Goal: Task Accomplishment & Management: Manage account settings

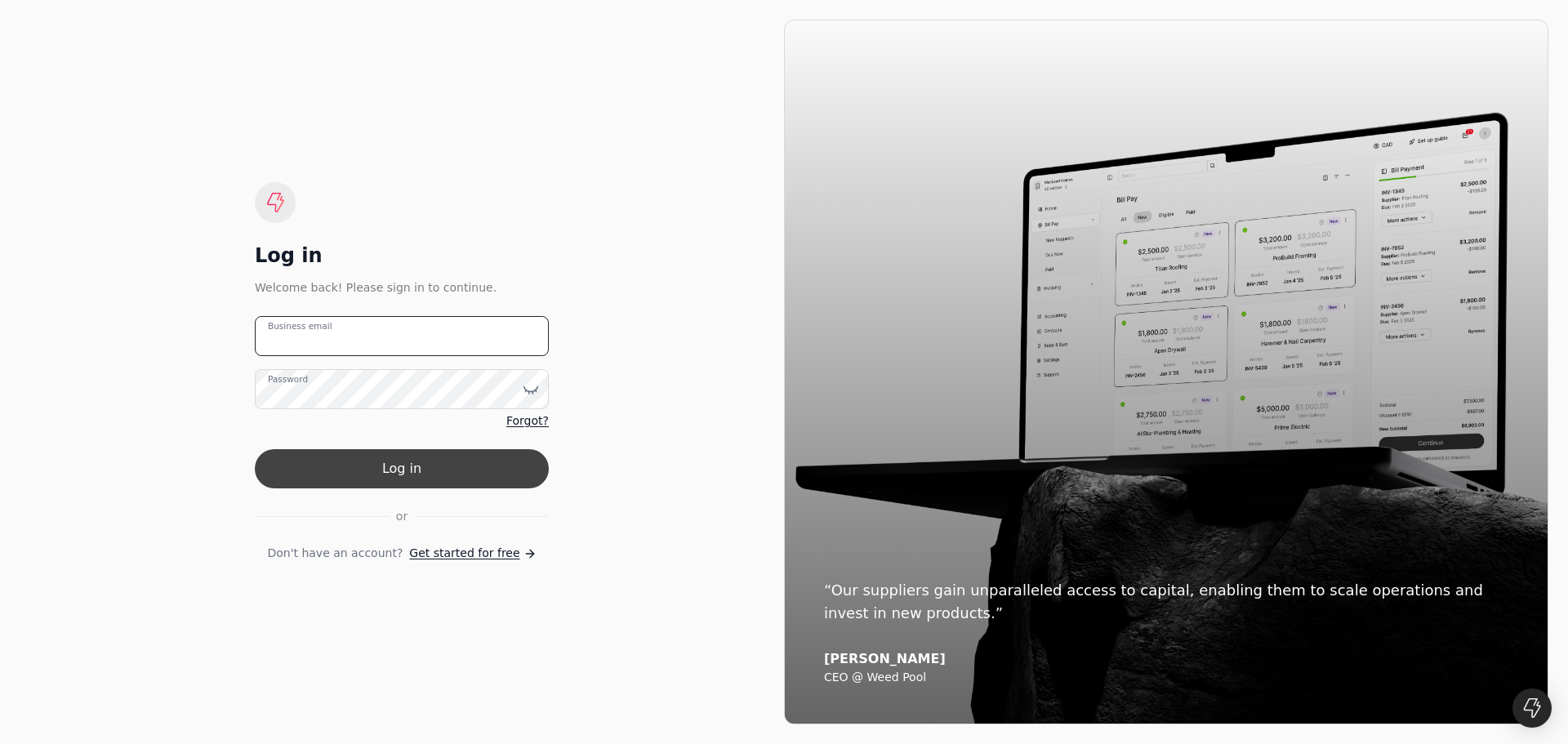
type email "[EMAIL_ADDRESS][DOMAIN_NAME]"
click at [393, 466] on button "Log in" at bounding box center [401, 469] width 294 height 39
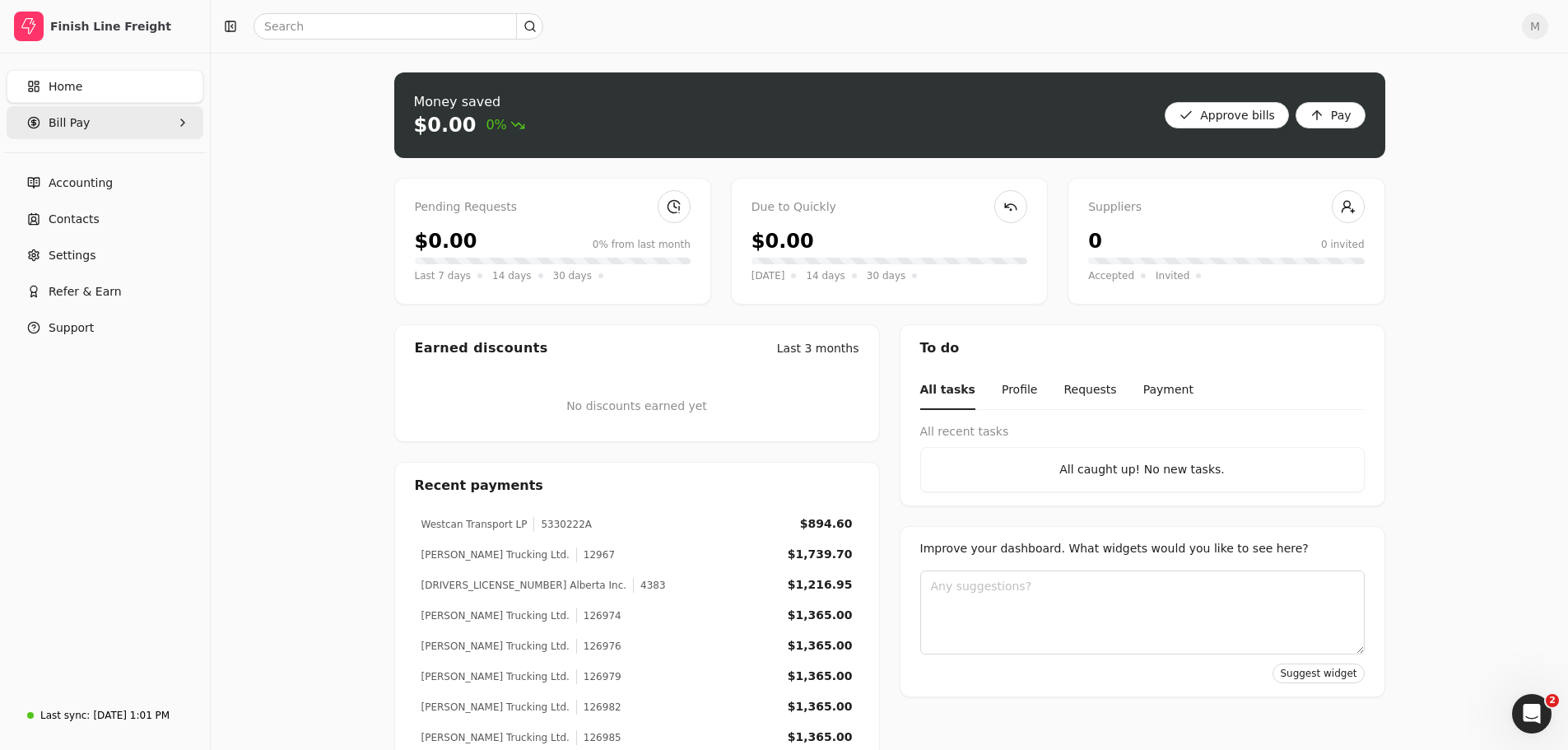
click at [84, 131] on span "Bill Pay" at bounding box center [70, 123] width 41 height 17
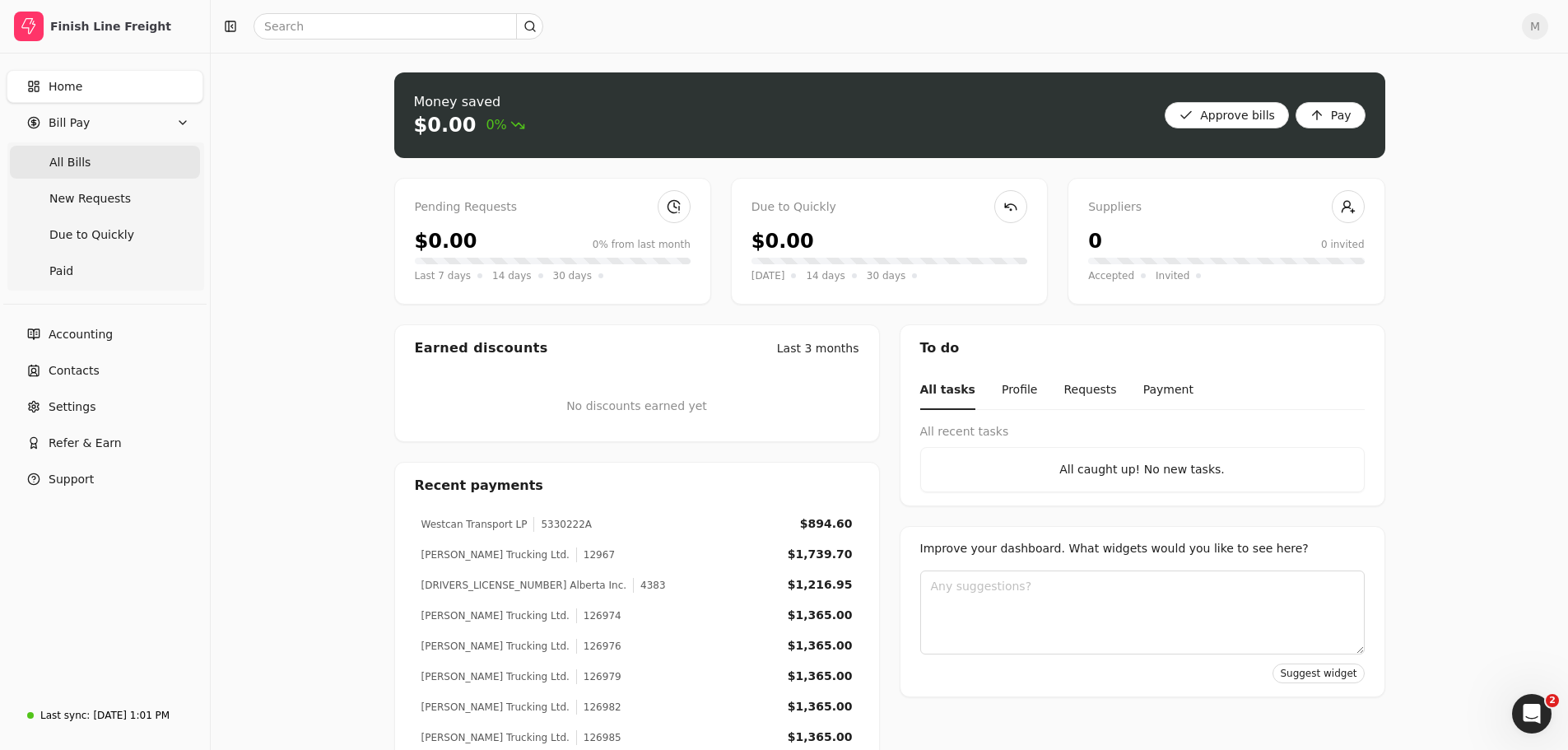
click at [84, 160] on span "All Bills" at bounding box center [70, 162] width 41 height 17
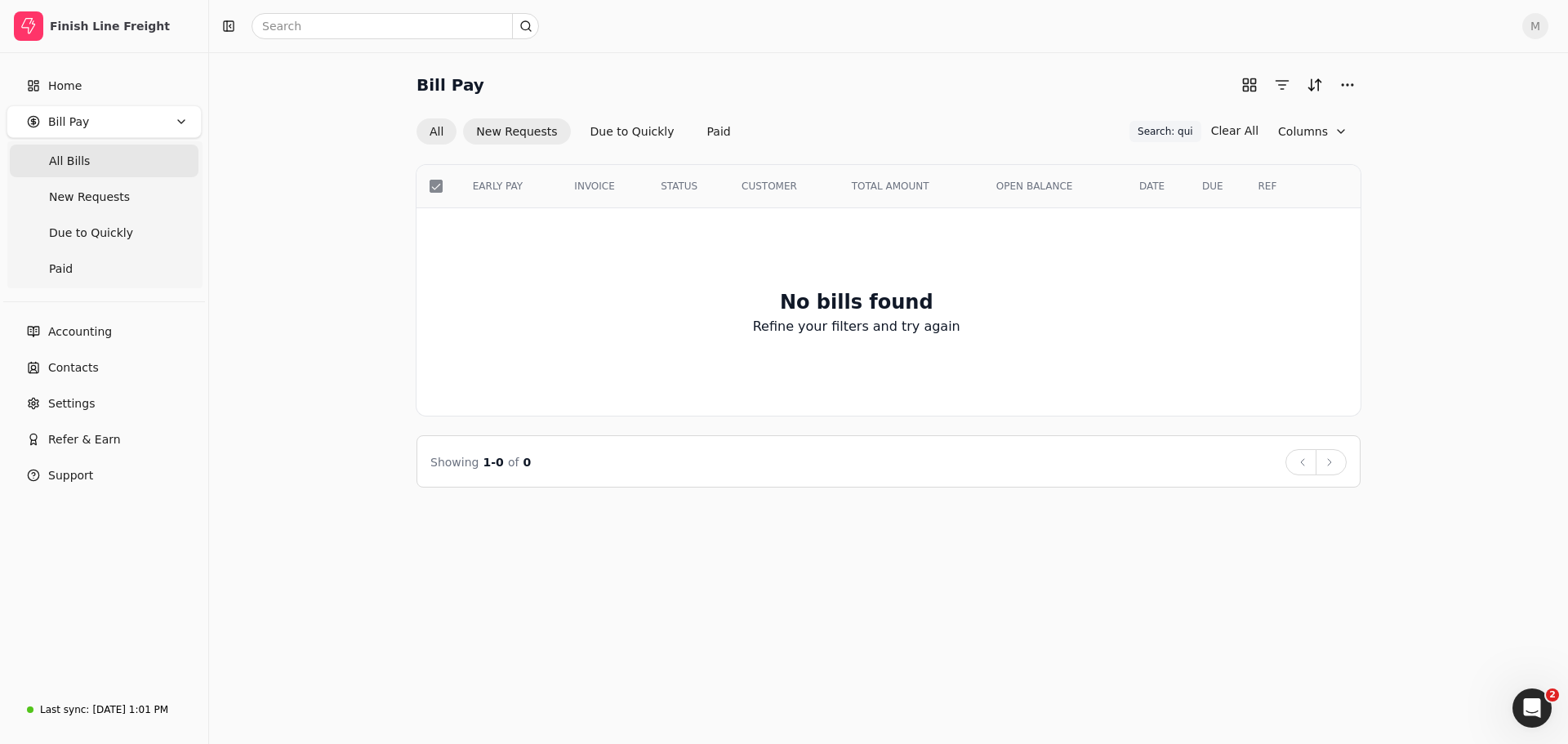
click at [507, 136] on button "New Requests" at bounding box center [517, 131] width 107 height 26
click at [600, 133] on button "Due to Quickly" at bounding box center [632, 132] width 110 height 26
click at [694, 138] on button "Paid" at bounding box center [719, 132] width 49 height 26
click at [445, 131] on button "All" at bounding box center [436, 131] width 40 height 26
click at [94, 190] on span "New Requests" at bounding box center [89, 197] width 81 height 17
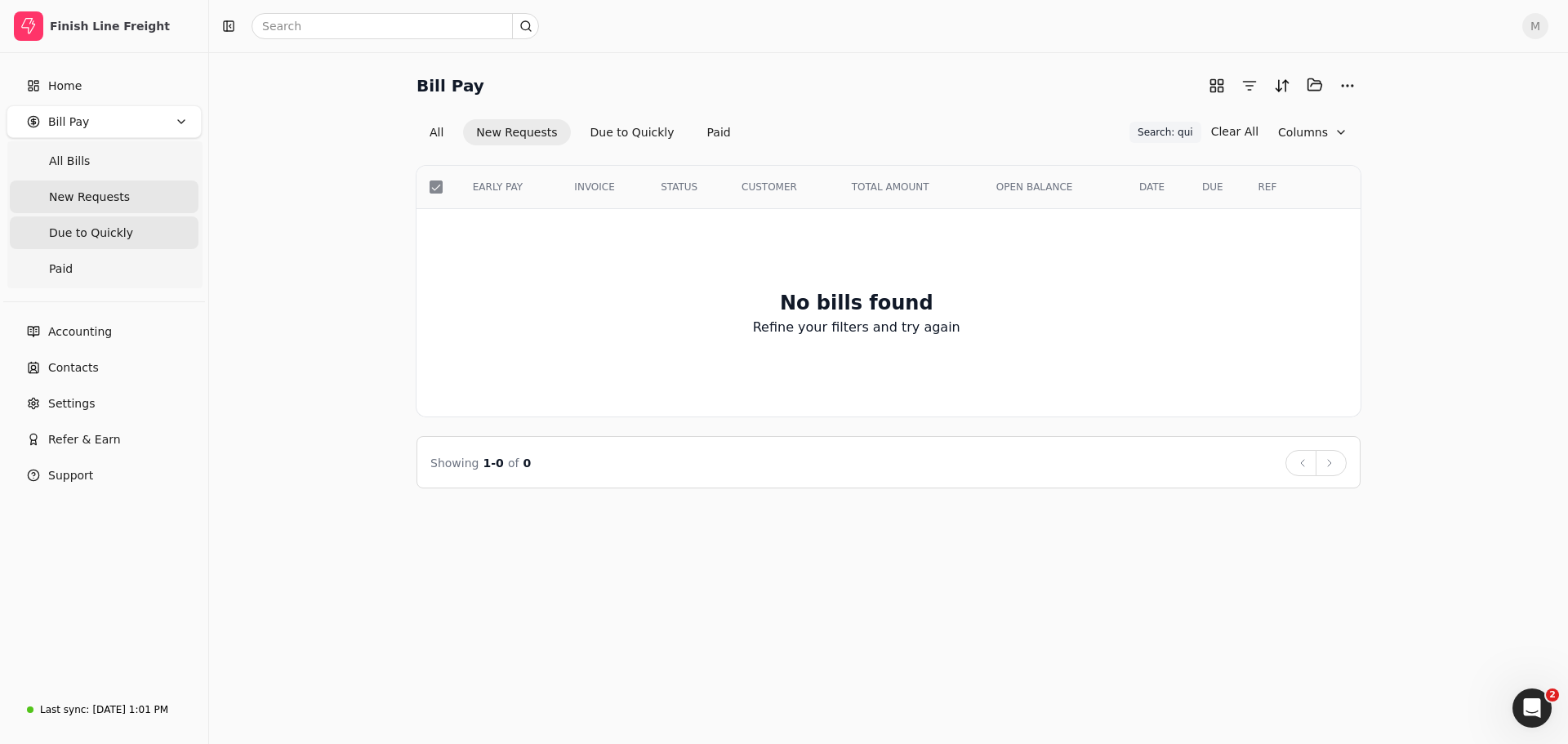
click at [86, 226] on span "Due to Quickly" at bounding box center [91, 234] width 84 height 17
click at [72, 268] on link "Paid" at bounding box center [104, 268] width 188 height 32
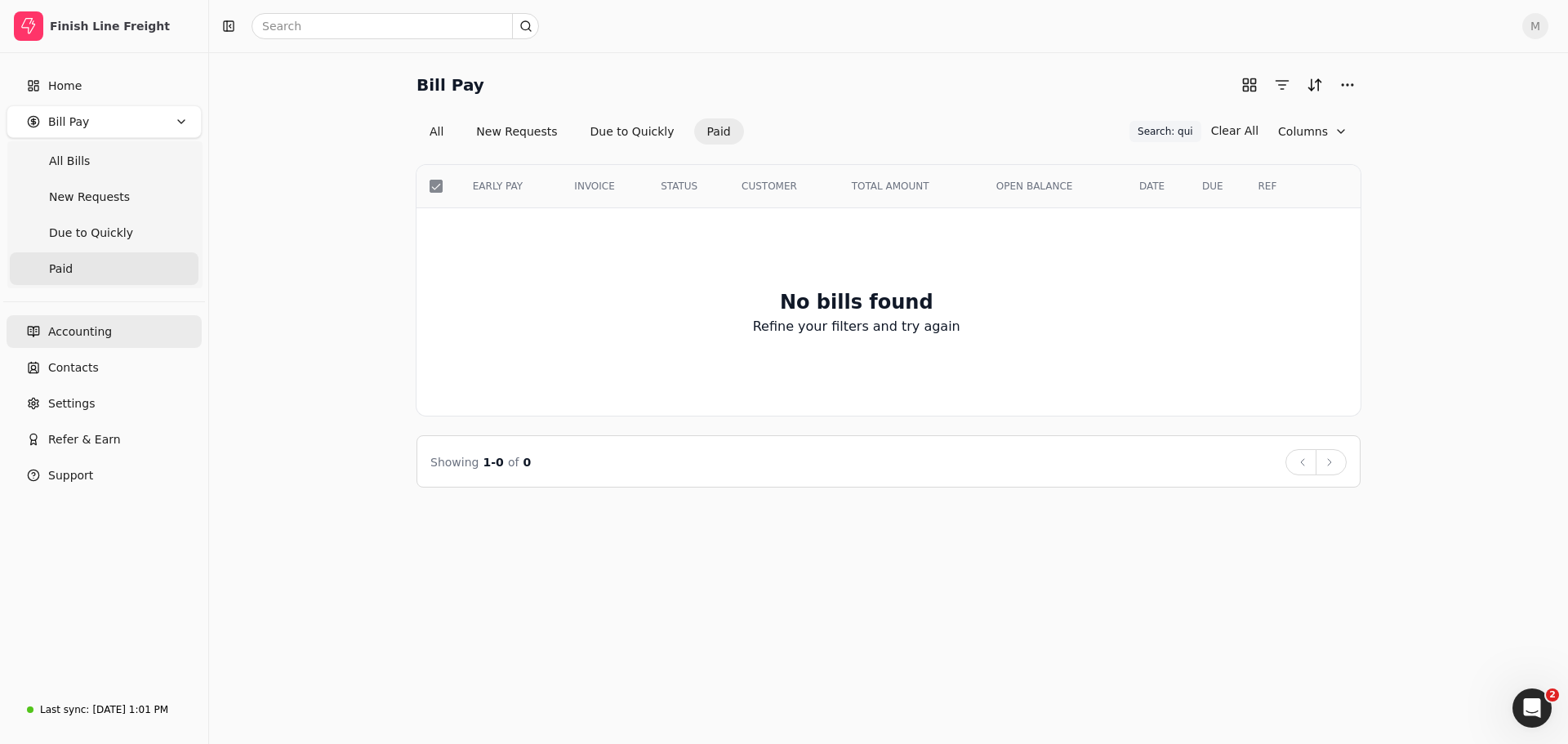
click at [84, 329] on span "Accounting" at bounding box center [80, 332] width 64 height 17
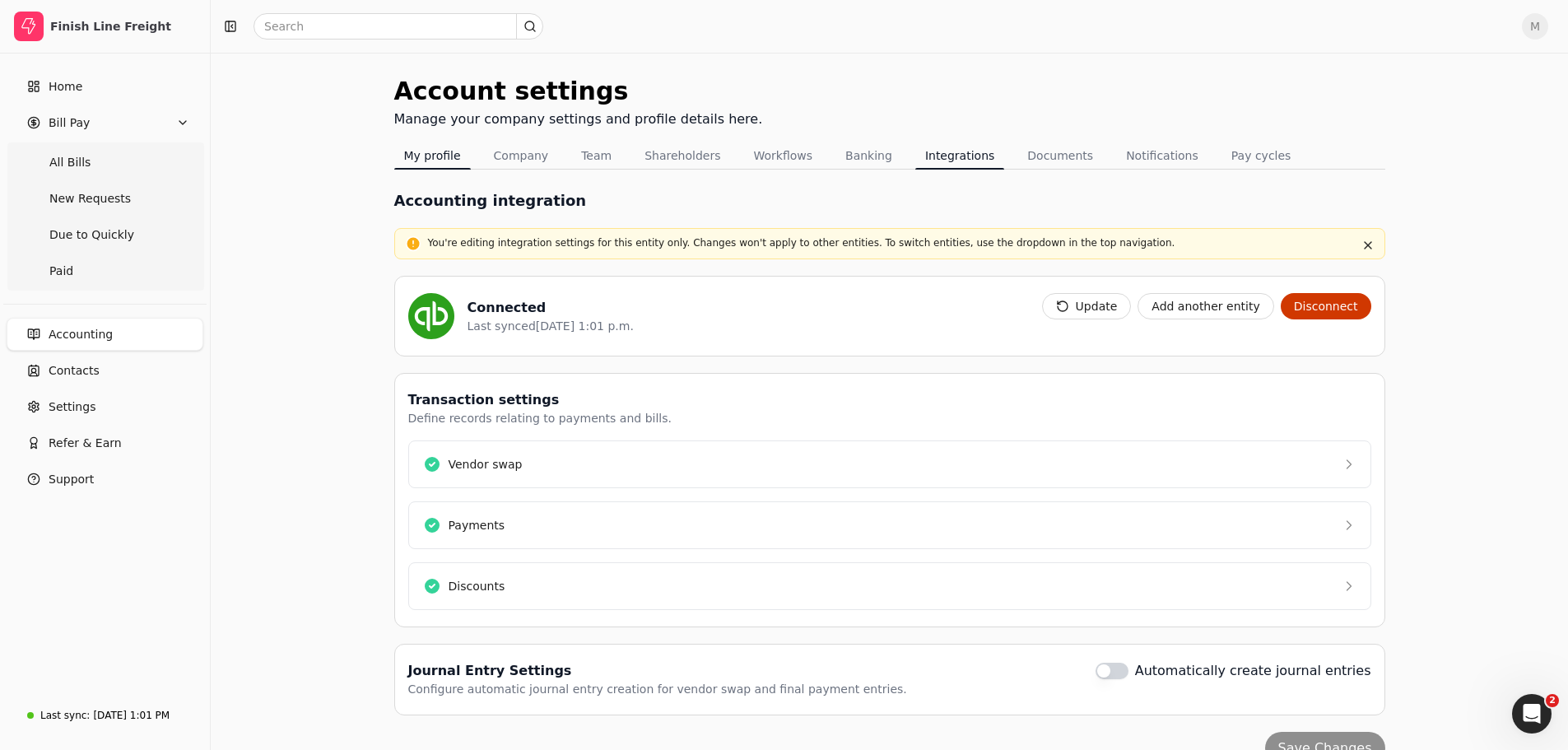
click at [447, 156] on button "My profile" at bounding box center [432, 155] width 76 height 27
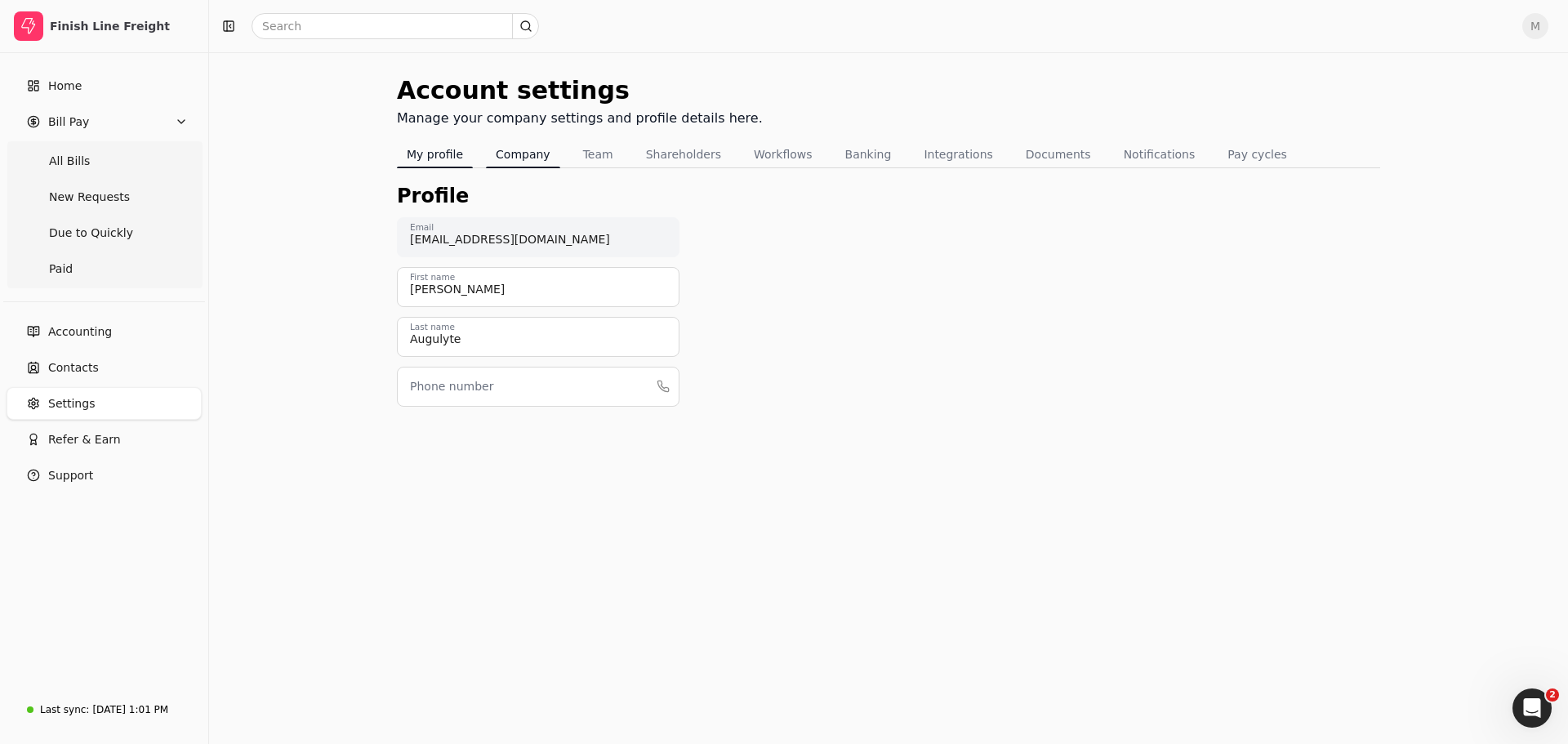
click at [510, 151] on button "Company" at bounding box center [522, 154] width 74 height 26
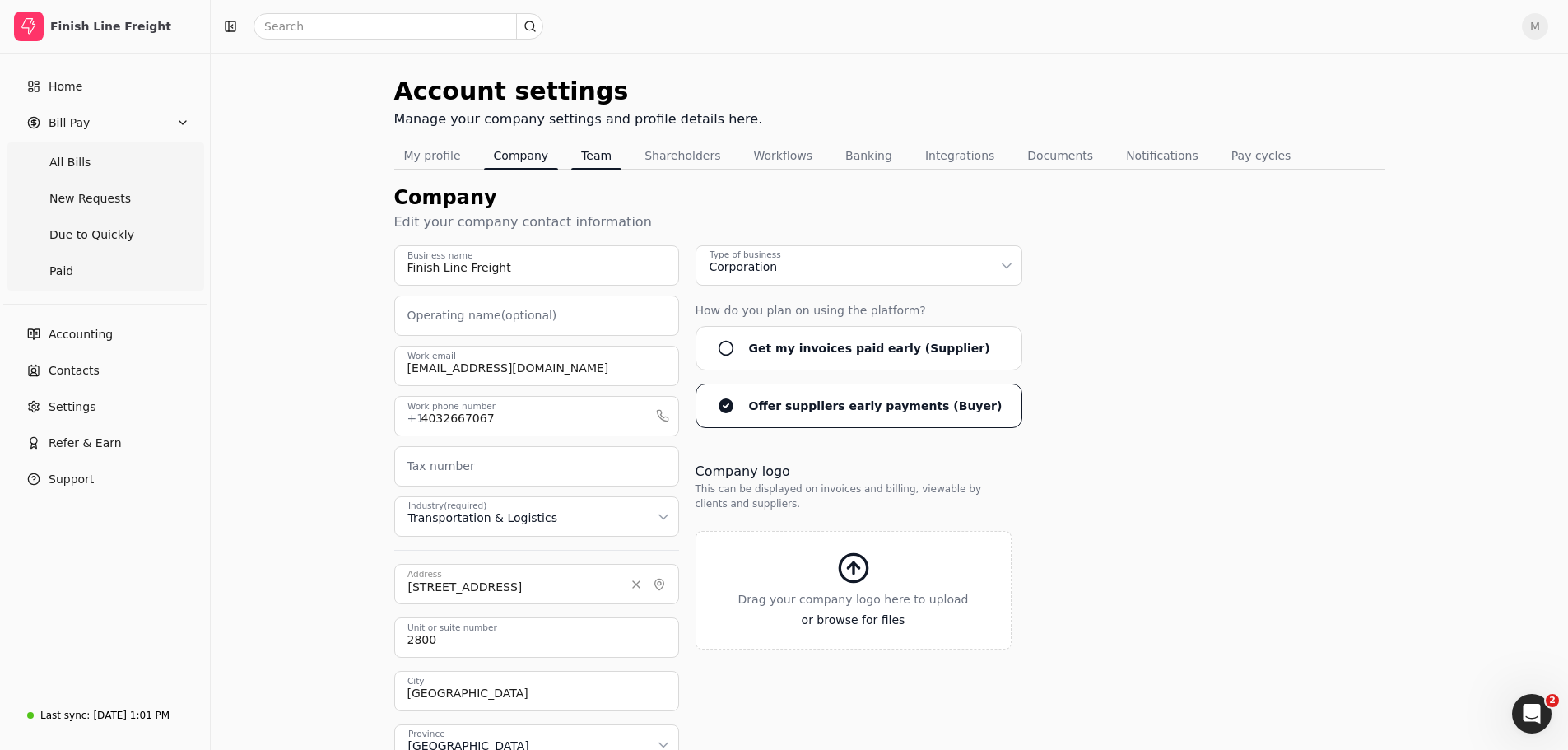
click at [608, 155] on button "Team" at bounding box center [596, 155] width 50 height 27
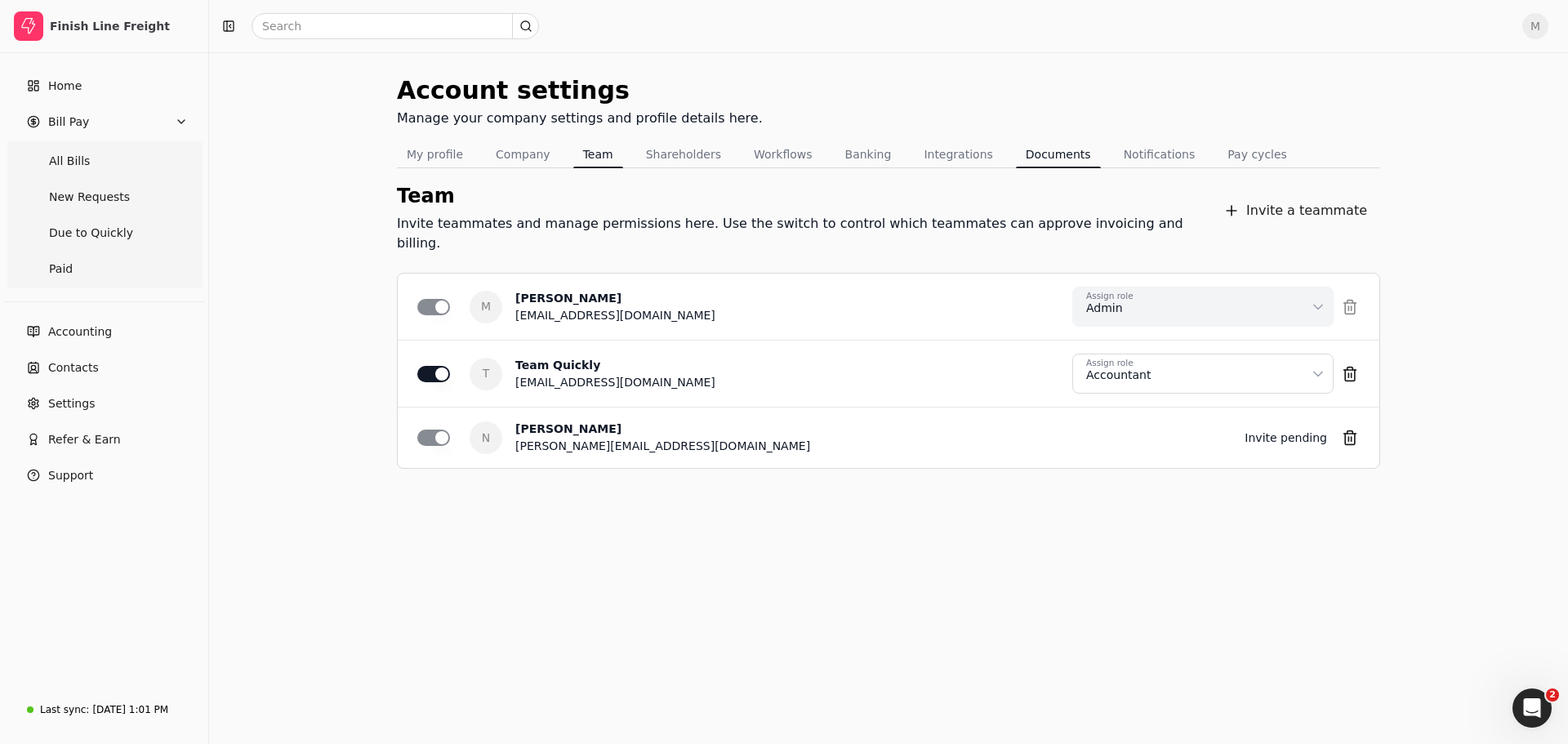
click at [1027, 159] on button "Documents" at bounding box center [1059, 154] width 85 height 26
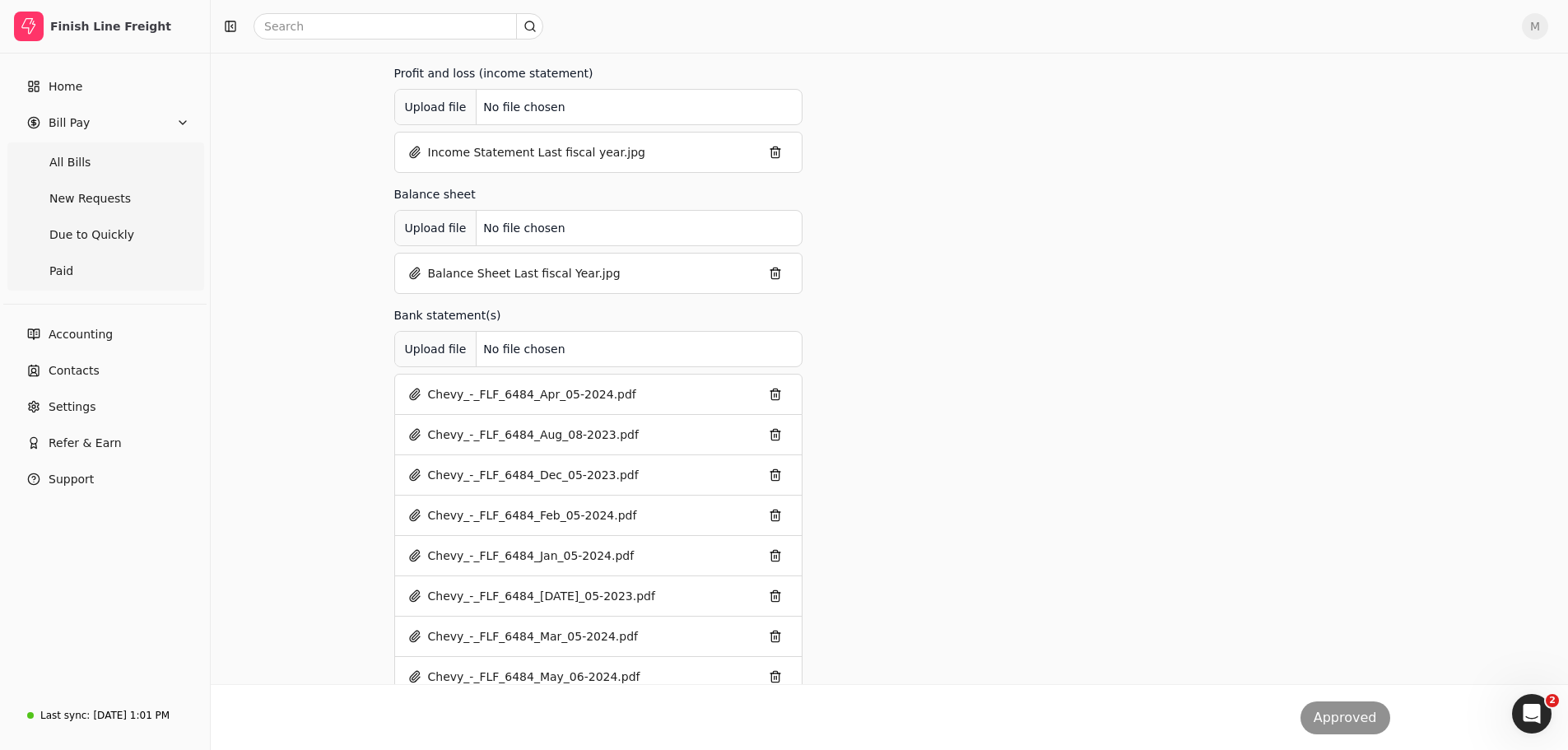
scroll to position [330, 0]
click at [60, 82] on span "Home" at bounding box center [65, 87] width 33 height 17
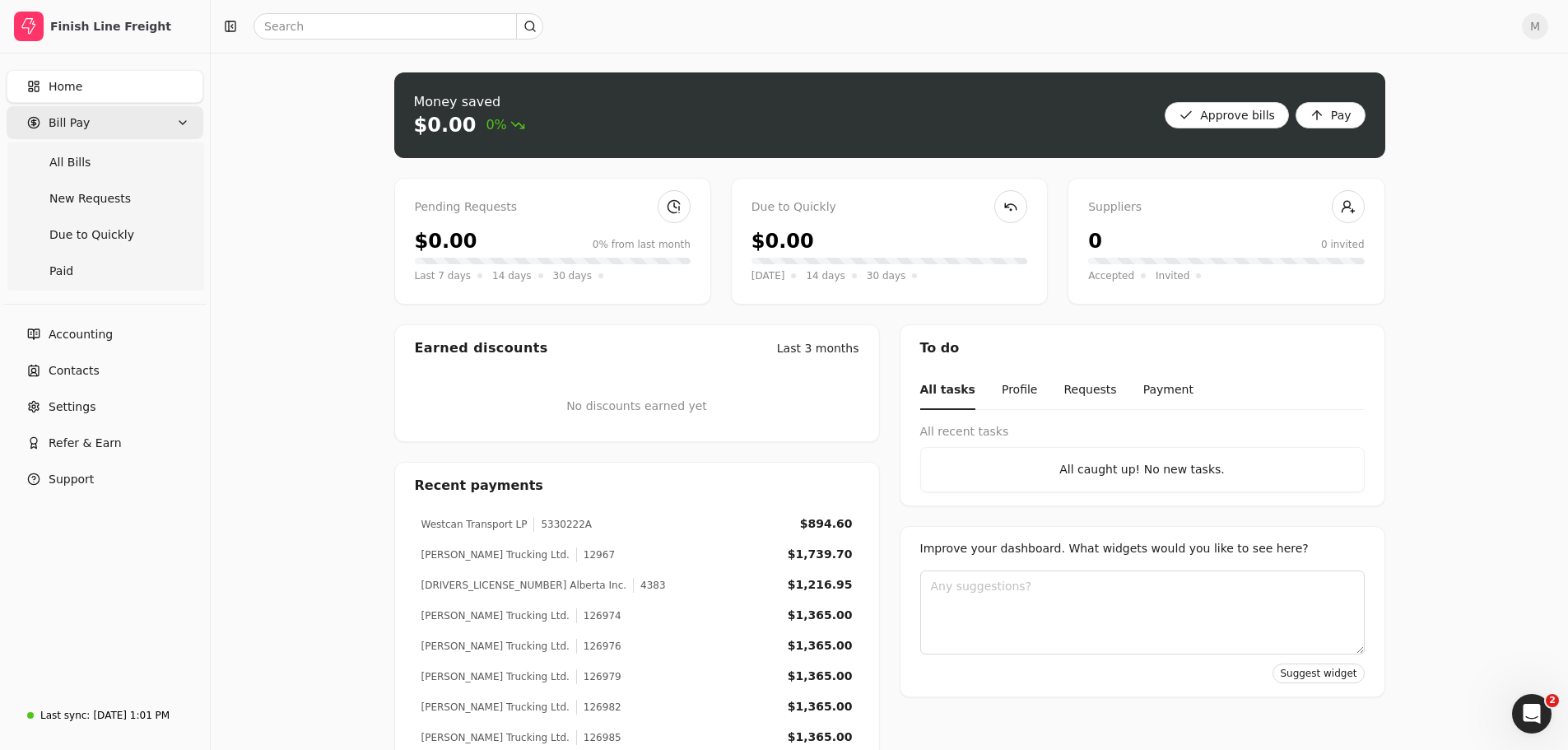
click at [185, 123] on icon "button" at bounding box center [182, 122] width 13 height 13
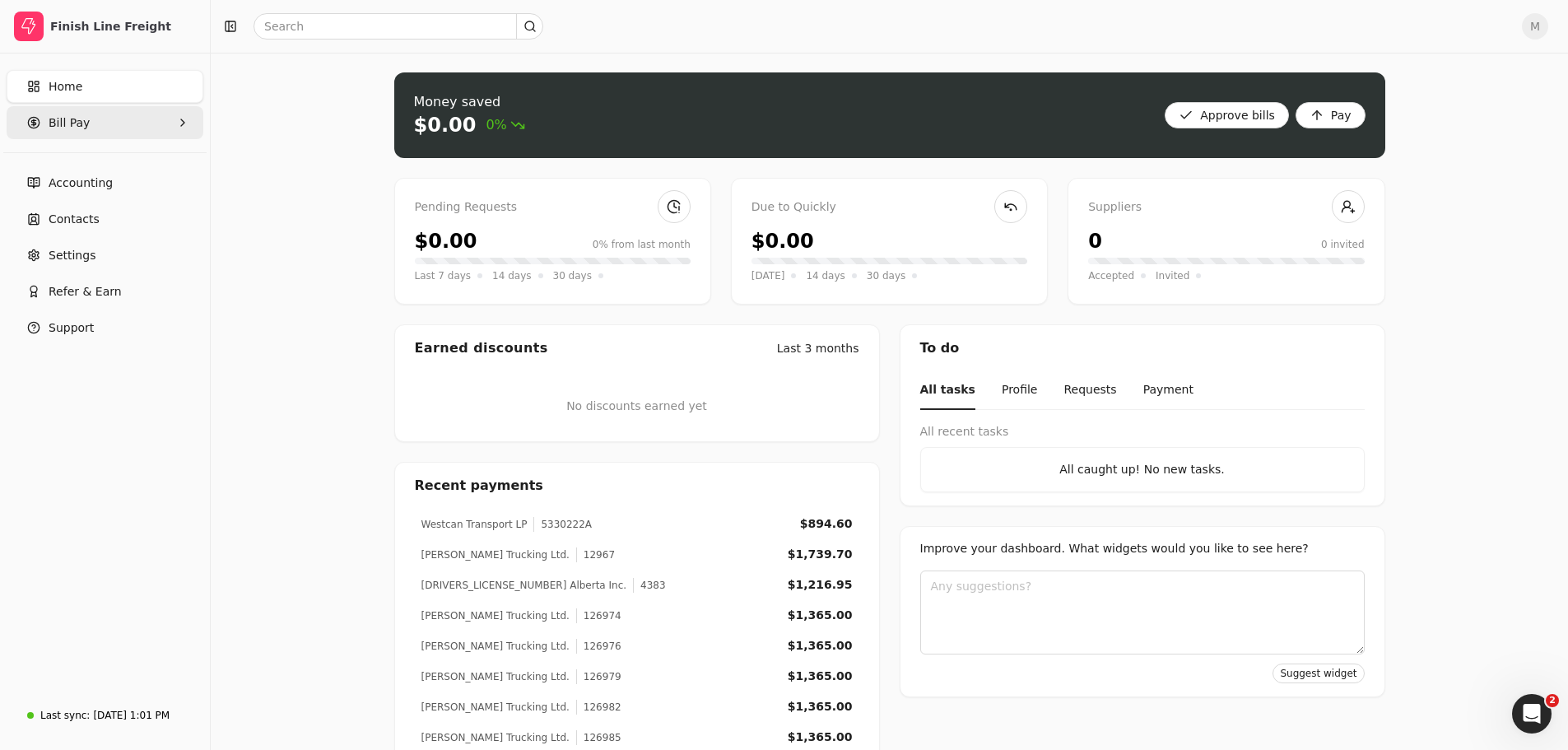
click at [55, 121] on span "Bill Pay" at bounding box center [70, 123] width 41 height 17
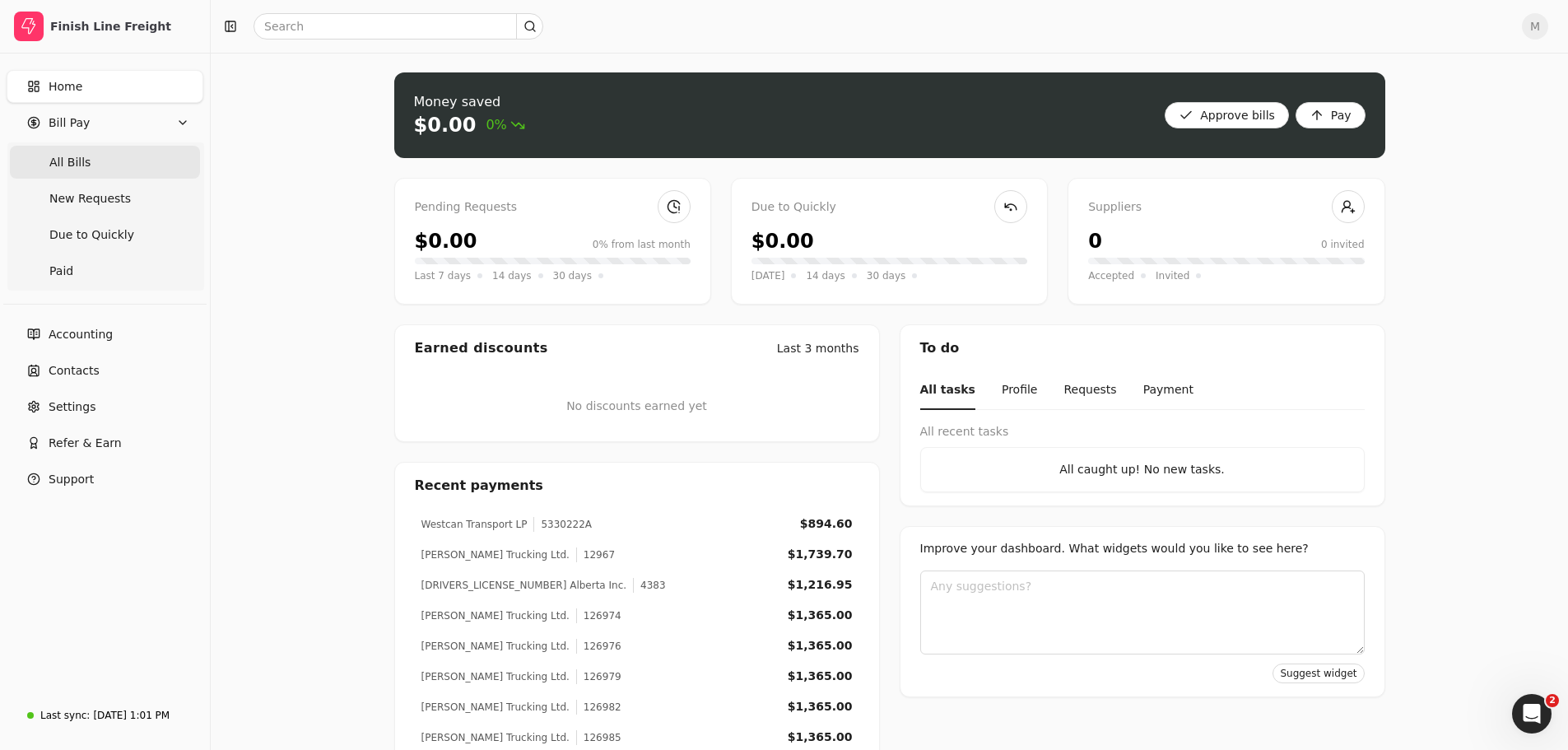
click at [63, 167] on span "All Bills" at bounding box center [70, 162] width 41 height 17
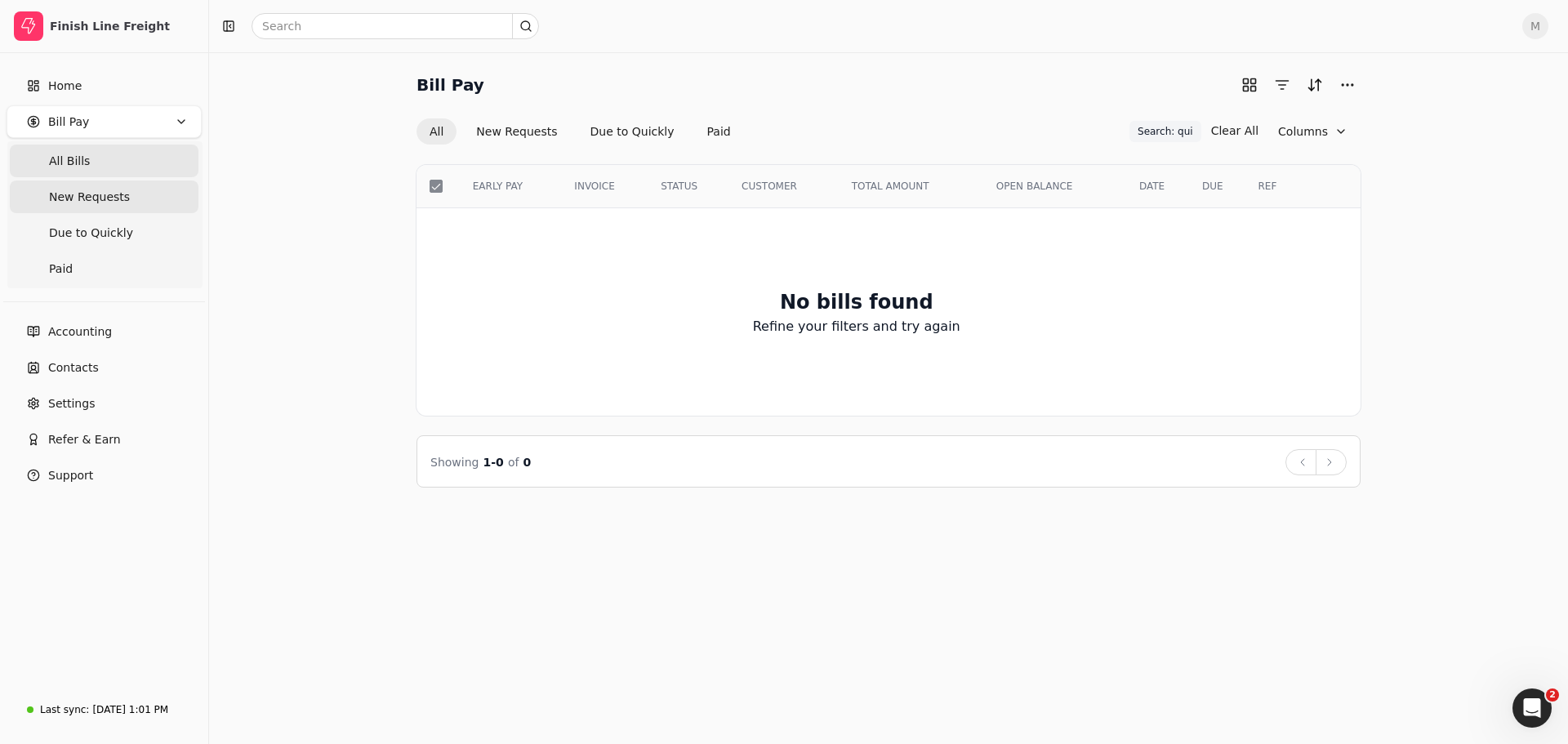
click at [95, 194] on span "New Requests" at bounding box center [89, 197] width 81 height 17
click at [96, 225] on span "Due to Quickly" at bounding box center [91, 234] width 84 height 17
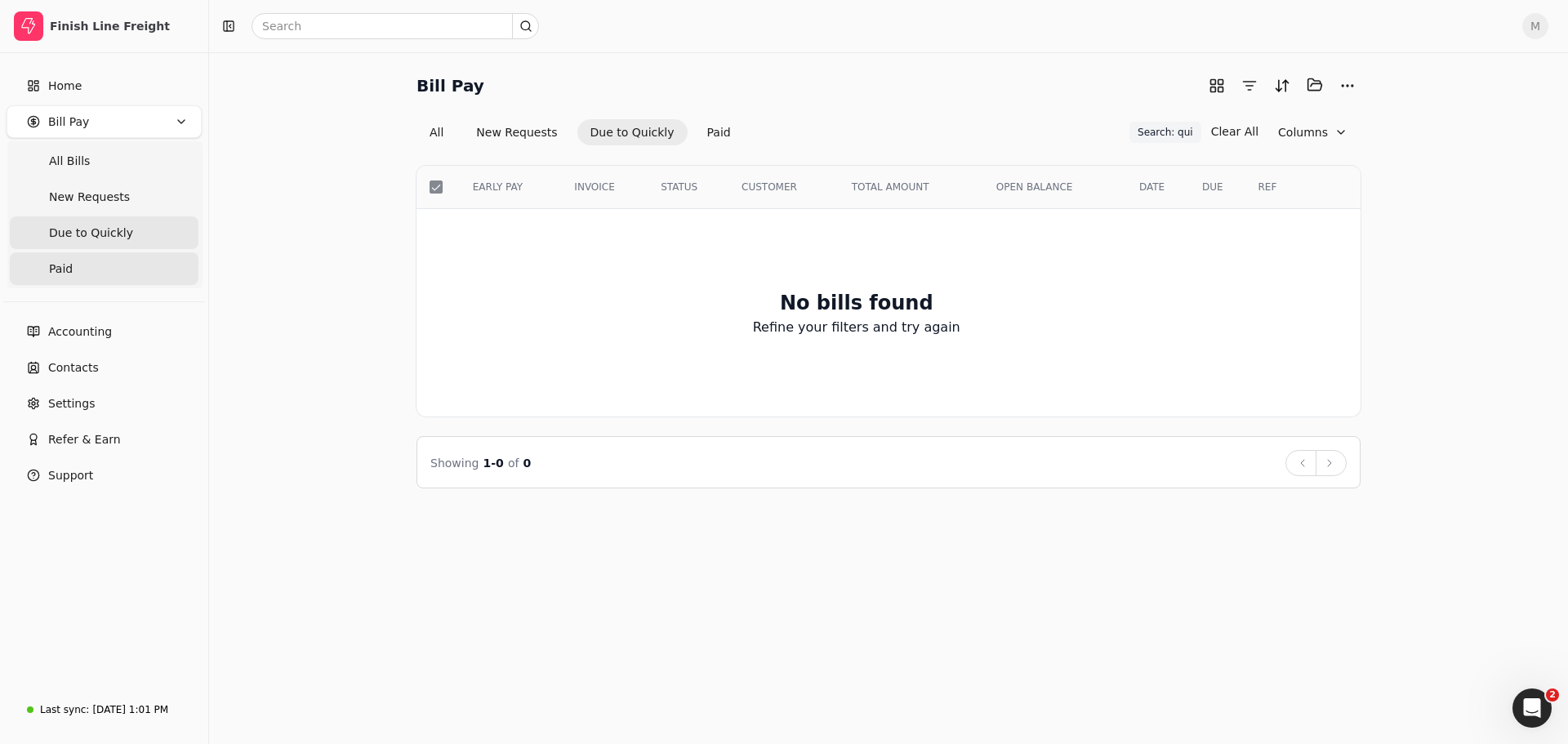
click at [95, 267] on link "Paid" at bounding box center [104, 268] width 188 height 32
click at [60, 87] on span "Home" at bounding box center [65, 86] width 33 height 17
